Goal: Task Accomplishment & Management: Manage account settings

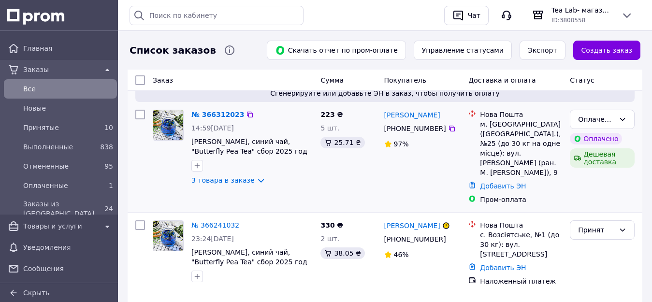
scroll to position [97, 0]
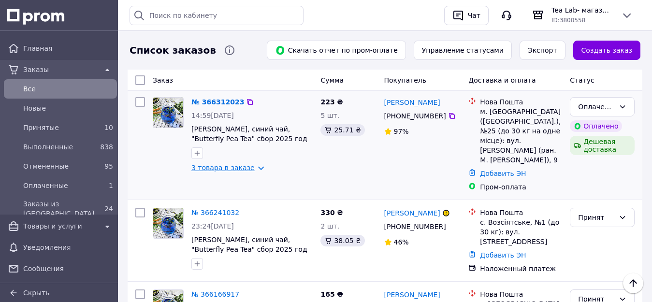
click at [239, 167] on link "3 товара в заказе" at bounding box center [222, 168] width 63 height 8
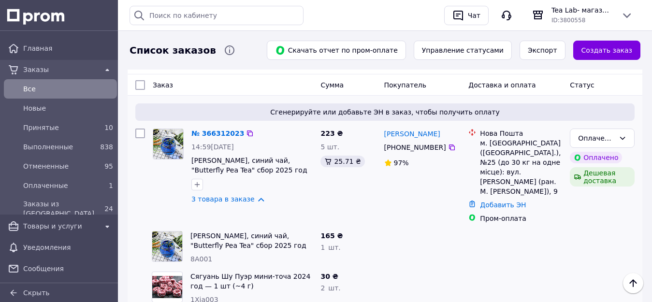
scroll to position [48, 0]
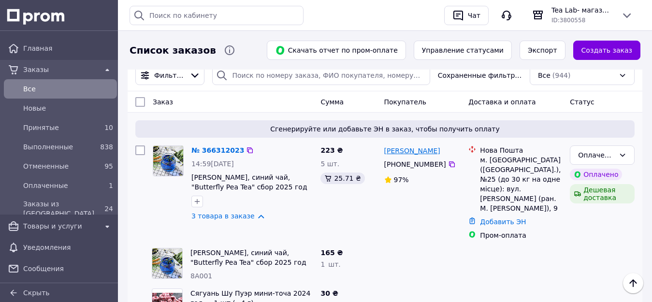
click at [420, 153] on link "[PERSON_NAME]" at bounding box center [412, 151] width 56 height 10
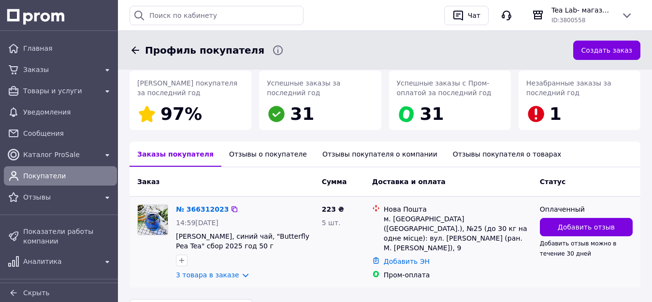
scroll to position [181, 0]
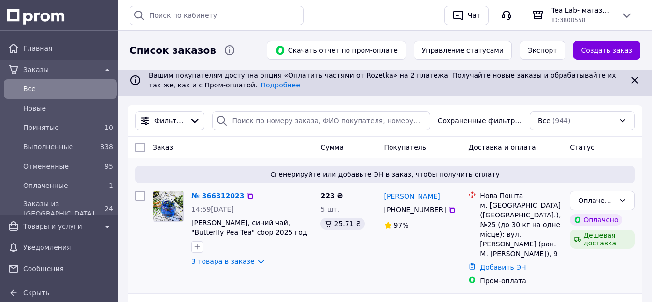
scroll to position [48, 0]
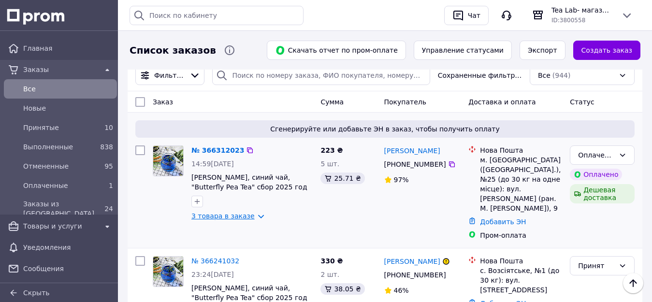
click at [225, 217] on link "3 товара в заказе" at bounding box center [222, 216] width 63 height 8
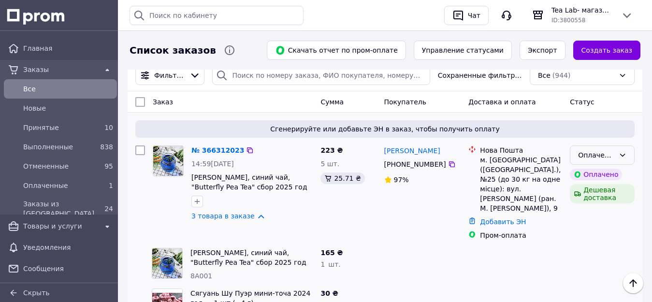
click at [621, 150] on div "Оплаченный" at bounding box center [602, 154] width 65 height 19
click at [591, 177] on li "Принят" at bounding box center [602, 176] width 64 height 17
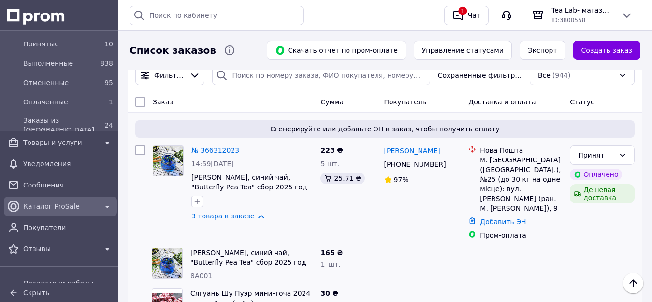
scroll to position [97, 0]
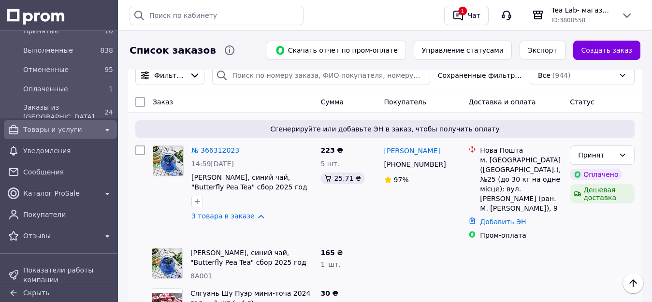
drag, startPoint x: 53, startPoint y: 131, endPoint x: 78, endPoint y: 136, distance: 25.6
click at [53, 131] on span "Товары и услуги" at bounding box center [60, 130] width 74 height 10
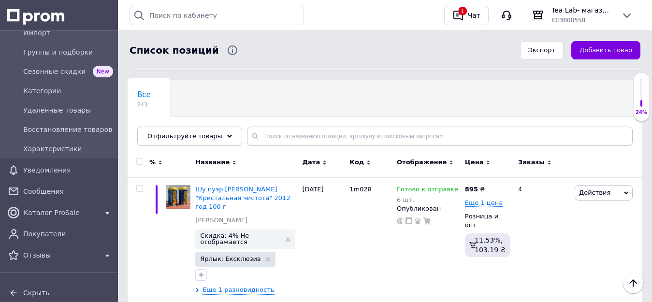
scroll to position [48, 0]
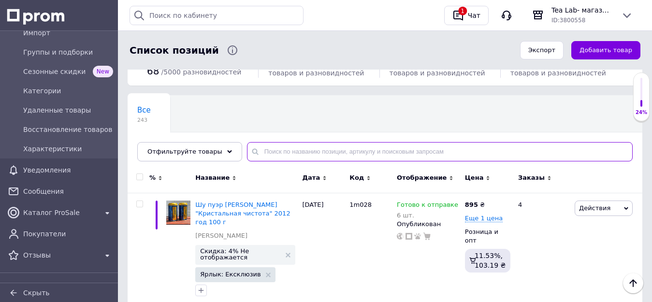
click at [284, 151] on input "text" at bounding box center [440, 151] width 386 height 19
type input "хайвань"
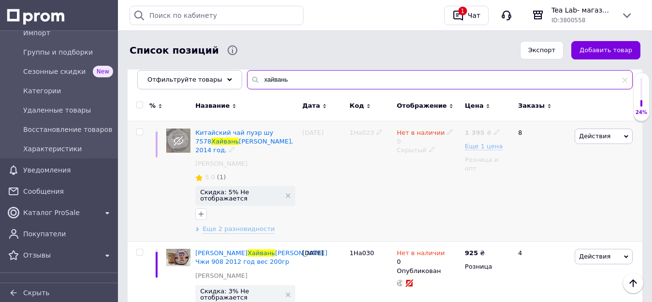
scroll to position [97, 0]
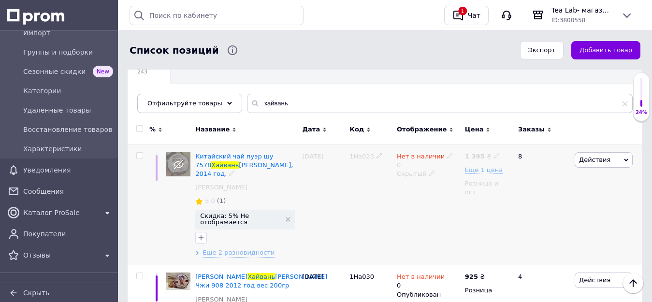
click at [206, 197] on span "5.0" at bounding box center [210, 200] width 10 height 7
click at [210, 197] on span "5.0" at bounding box center [210, 200] width 10 height 7
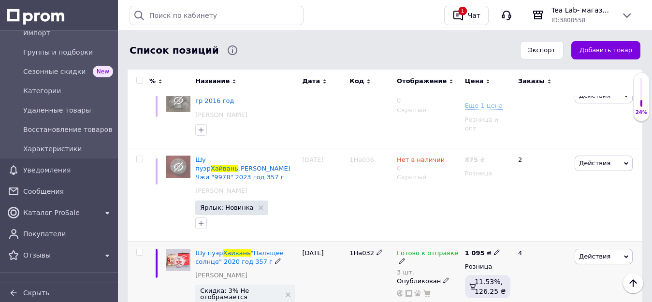
scroll to position [1304, 0]
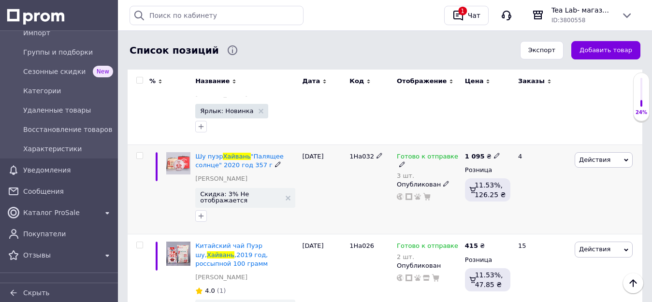
click at [405, 161] on icon at bounding box center [402, 164] width 6 height 6
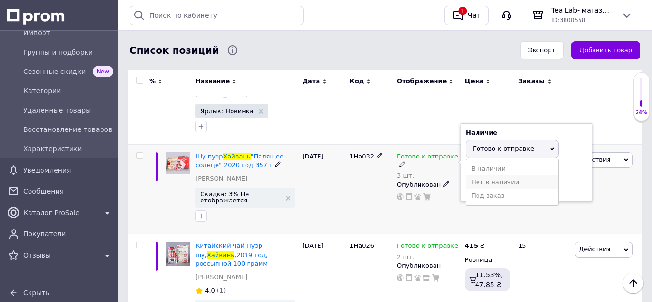
click at [494, 175] on li "Нет в наличии" at bounding box center [512, 182] width 92 height 14
click at [443, 181] on icon at bounding box center [446, 184] width 6 height 6
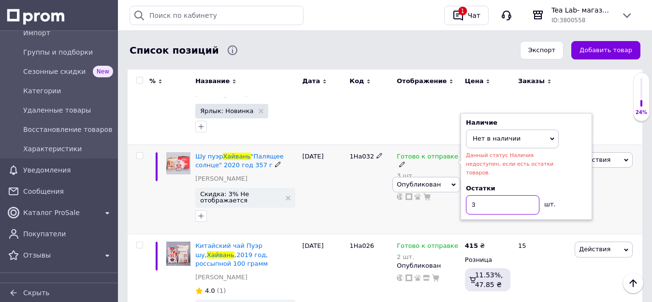
drag, startPoint x: 493, startPoint y: 151, endPoint x: 446, endPoint y: 151, distance: 46.4
click at [448, 151] on div "Готово к отправке 3 шт. Наличие Нет в наличии В наличии Под заказ Готово к отпр…" at bounding box center [428, 189] width 68 height 90
type input "0"
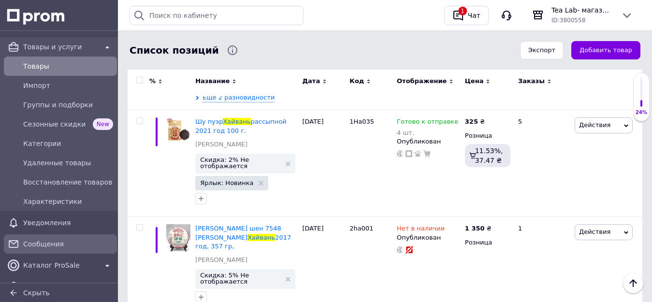
scroll to position [0, 0]
